Goal: Information Seeking & Learning: Understand process/instructions

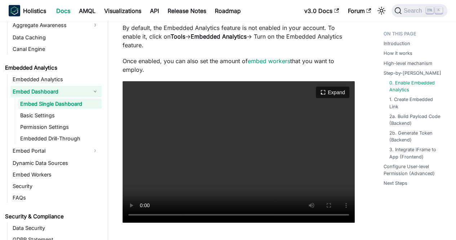
scroll to position [822, 0]
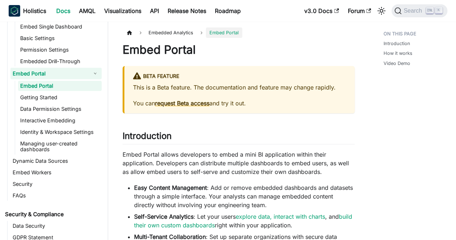
scroll to position [4, 0]
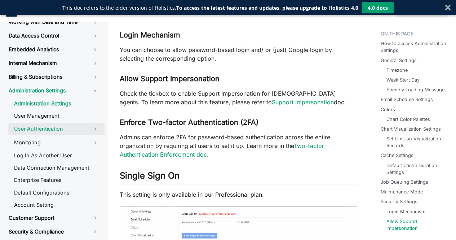
scroll to position [1921, 0]
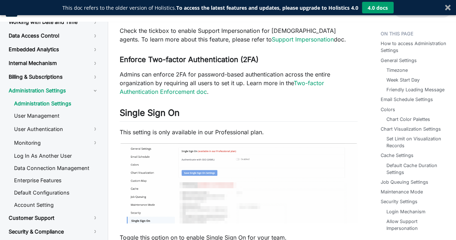
drag, startPoint x: 294, startPoint y: 87, endPoint x: 212, endPoint y: 69, distance: 83.7
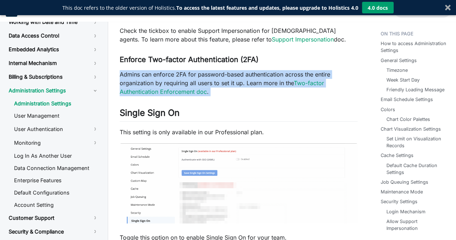
click at [214, 88] on p "Admins can enforce 2FA for password-based authentication across the entire orga…" at bounding box center [239, 83] width 238 height 26
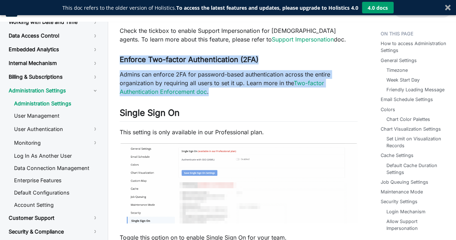
drag, startPoint x: 222, startPoint y: 95, endPoint x: 118, endPoint y: 57, distance: 110.9
drag, startPoint x: 220, startPoint y: 97, endPoint x: 110, endPoint y: 59, distance: 116.2
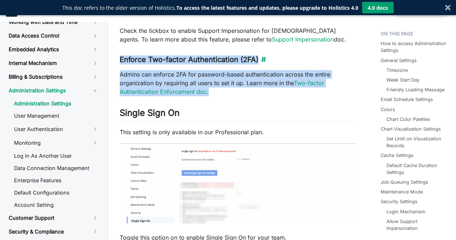
click at [148, 62] on h3 "Enforce Two-factor Authentication (2FA) ​" at bounding box center [239, 59] width 238 height 9
drag, startPoint x: 220, startPoint y: 92, endPoint x: 116, endPoint y: 61, distance: 108.5
